Goal: Check status

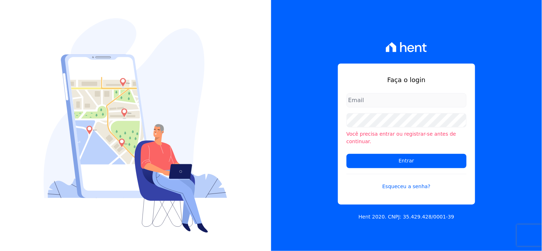
click at [365, 106] on input "email" at bounding box center [407, 100] width 120 height 14
type input "[EMAIL_ADDRESS][DOMAIN_NAME]"
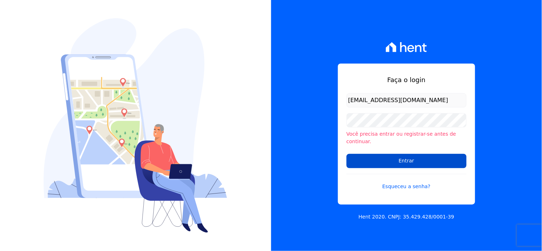
click at [391, 155] on input "Entrar" at bounding box center [407, 161] width 120 height 14
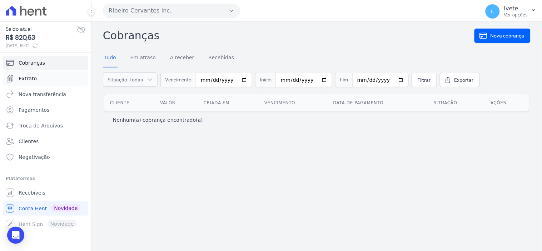
click at [26, 80] on span "Extrato" at bounding box center [28, 78] width 18 height 7
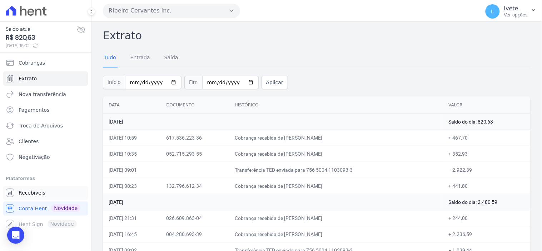
click at [45, 198] on link "Recebíveis" at bounding box center [45, 193] width 85 height 14
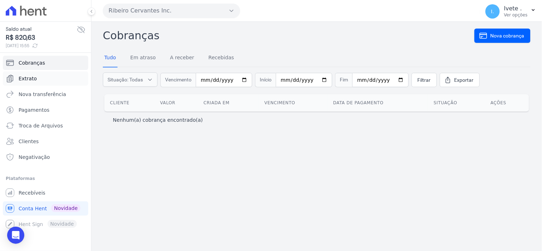
click at [33, 81] on span "Extrato" at bounding box center [28, 78] width 18 height 7
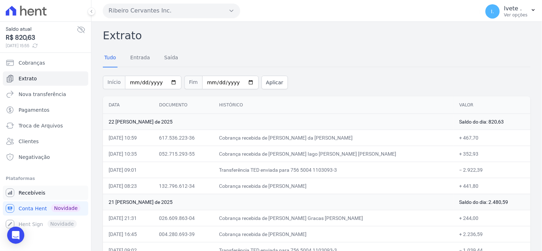
click at [22, 191] on span "Recebíveis" at bounding box center [32, 192] width 27 height 7
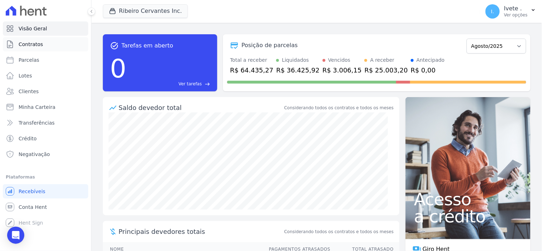
click at [38, 45] on span "Contratos" at bounding box center [31, 44] width 24 height 7
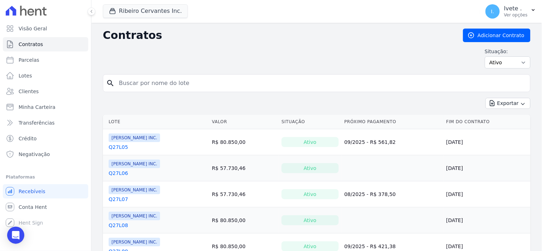
click at [154, 90] on input "search" at bounding box center [321, 83] width 413 height 14
type input "q28l34"
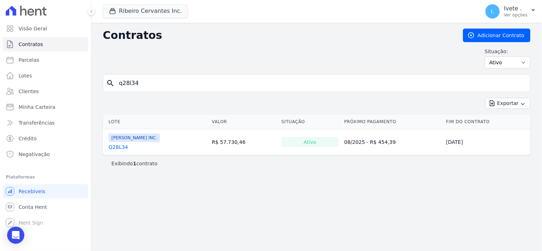
click at [121, 148] on link "Q28L34" at bounding box center [118, 147] width 19 height 7
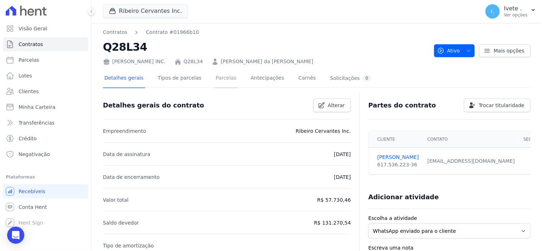
click at [216, 77] on link "Parcelas" at bounding box center [227, 78] width 24 height 19
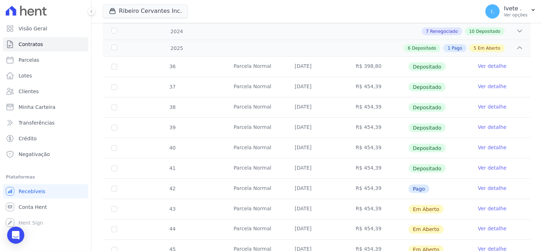
scroll to position [159, 0]
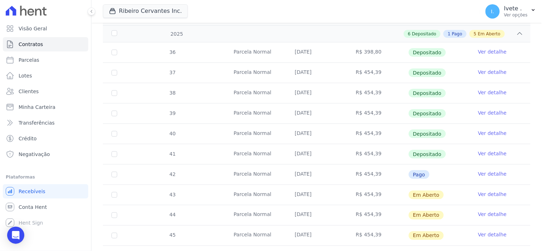
click at [491, 176] on link "Ver detalhe" at bounding box center [492, 174] width 29 height 7
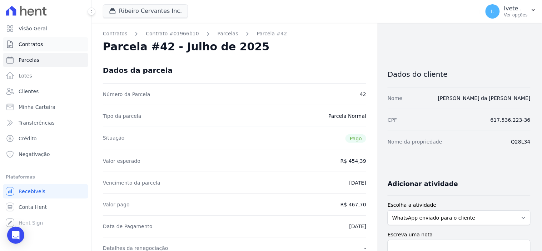
click at [39, 46] on span "Contratos" at bounding box center [31, 44] width 24 height 7
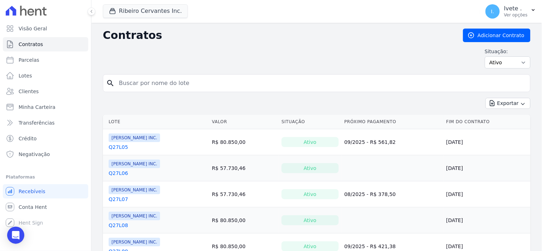
click at [130, 77] on input "search" at bounding box center [321, 83] width 413 height 14
type input "q61l14"
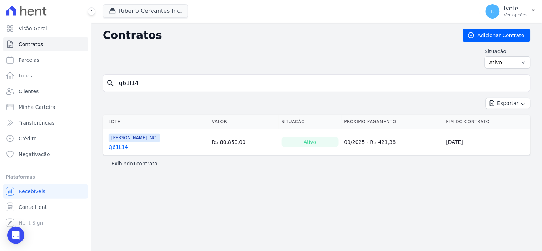
click at [114, 148] on link "Q61L14" at bounding box center [118, 147] width 19 height 7
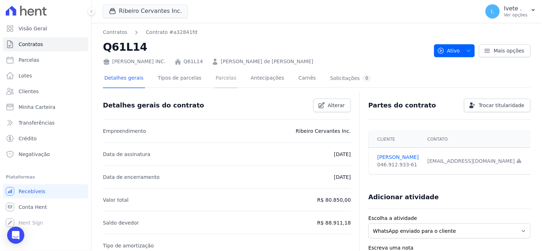
click at [215, 79] on link "Parcelas" at bounding box center [227, 78] width 24 height 19
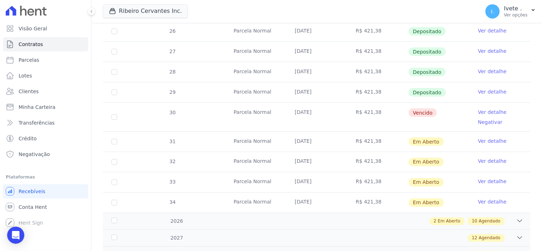
scroll to position [238, 0]
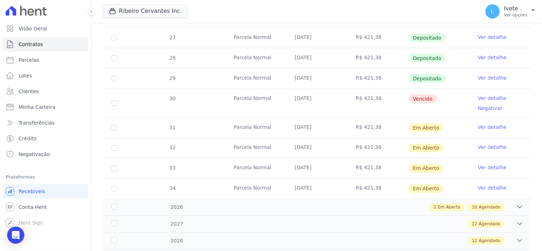
click at [478, 77] on link "Ver detalhe" at bounding box center [492, 77] width 29 height 7
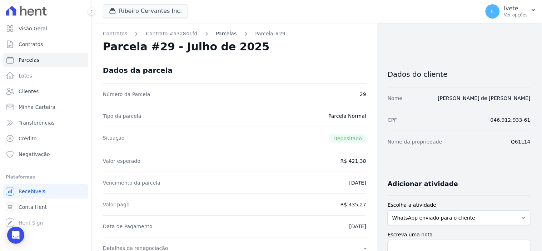
click at [216, 34] on link "Parcelas" at bounding box center [226, 34] width 21 height 8
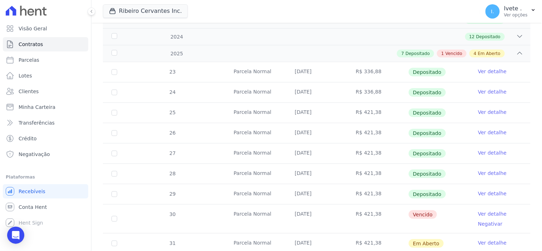
scroll to position [79, 0]
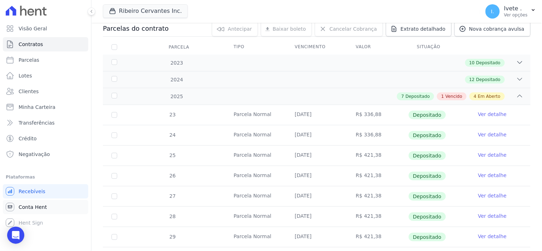
click at [20, 206] on span "Conta Hent" at bounding box center [33, 207] width 28 height 7
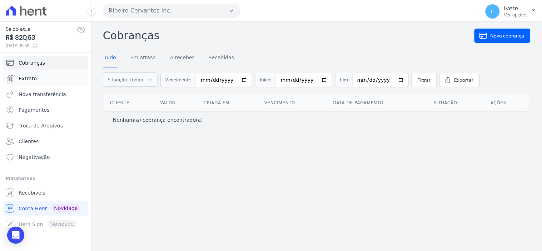
click at [26, 78] on span "Extrato" at bounding box center [28, 78] width 18 height 7
